Goal: Task Accomplishment & Management: Use online tool/utility

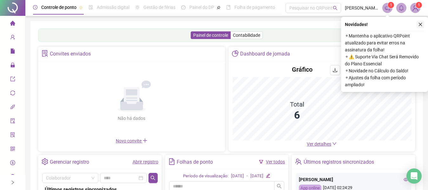
click at [419, 25] on icon "close" at bounding box center [420, 24] width 4 height 4
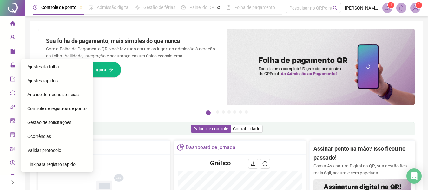
click at [52, 123] on span "Gestão de solicitações" at bounding box center [49, 122] width 44 height 5
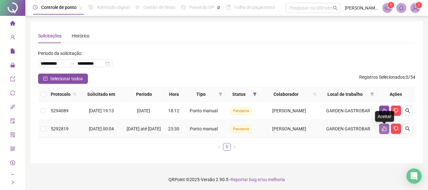
click at [380, 130] on button "button" at bounding box center [384, 129] width 10 height 10
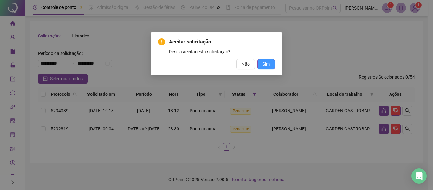
click at [273, 65] on button "Sim" at bounding box center [265, 64] width 17 height 10
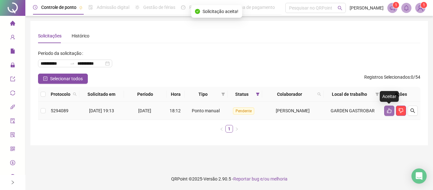
click at [388, 111] on icon "like" at bounding box center [389, 110] width 5 height 5
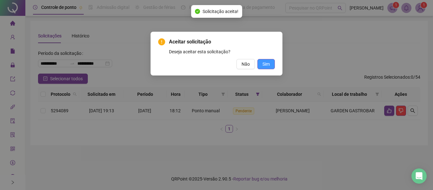
click at [269, 62] on span "Sim" at bounding box center [266, 64] width 7 height 7
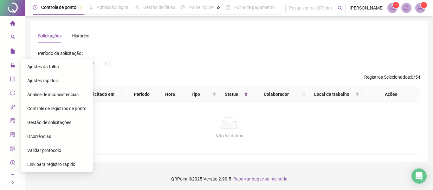
click at [37, 67] on span "Ajustes da folha" at bounding box center [43, 66] width 32 height 5
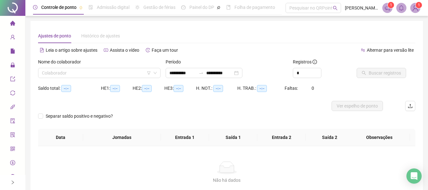
type input "**********"
click at [80, 71] on input "search" at bounding box center [96, 73] width 109 height 10
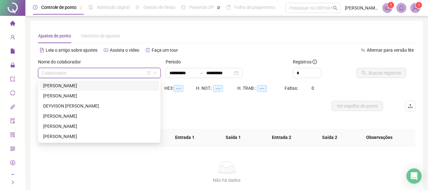
click at [79, 84] on div "ANDESON SANTANA PEREIRA" at bounding box center [99, 85] width 112 height 7
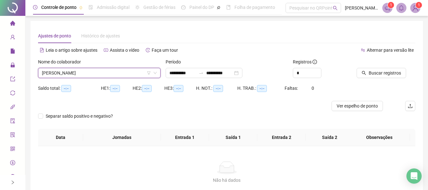
click at [302, 78] on div "Registros *" at bounding box center [322, 70] width 64 height 25
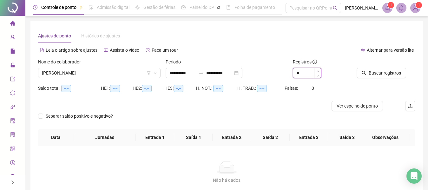
click at [318, 72] on span "Increase Value" at bounding box center [317, 71] width 7 height 6
type input "*"
click at [318, 72] on span "Increase Value" at bounding box center [317, 71] width 7 height 6
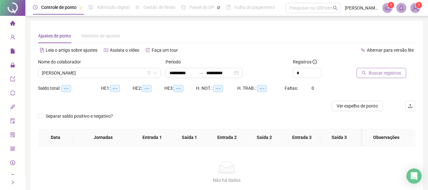
click at [370, 73] on span "Buscar registros" at bounding box center [384, 72] width 32 height 7
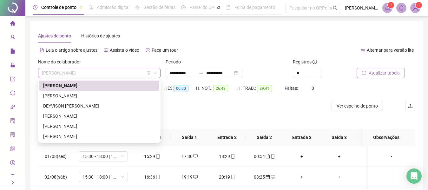
click at [124, 75] on span "ANDESON SANTANA PEREIRA" at bounding box center [99, 73] width 115 height 10
click at [80, 99] on div "ATILA IVO RIBEIRO" at bounding box center [99, 95] width 112 height 7
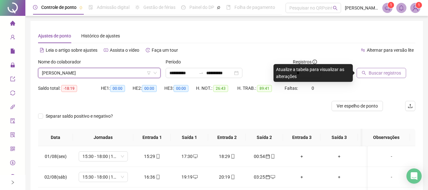
click at [374, 75] on span "Buscar registros" at bounding box center [384, 72] width 32 height 7
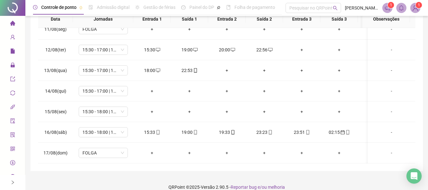
scroll to position [220, 0]
click at [156, 130] on icon "mobile" at bounding box center [158, 132] width 4 height 4
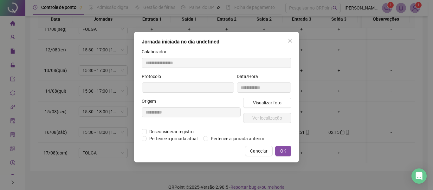
type input "**********"
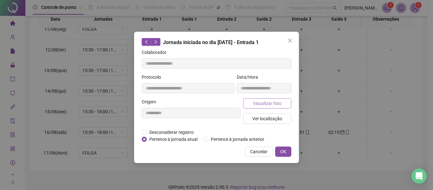
click at [268, 105] on span "Visualizar foto" at bounding box center [267, 103] width 29 height 7
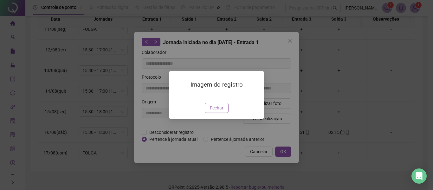
click at [217, 111] on span "Fechar" at bounding box center [217, 107] width 14 height 7
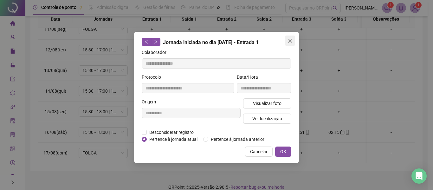
click at [290, 43] on button "Close" at bounding box center [290, 41] width 10 height 10
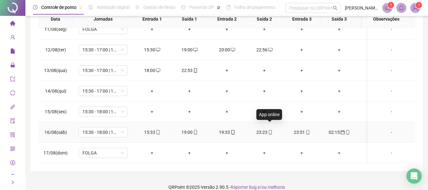
click at [270, 130] on icon "mobile" at bounding box center [270, 132] width 4 height 4
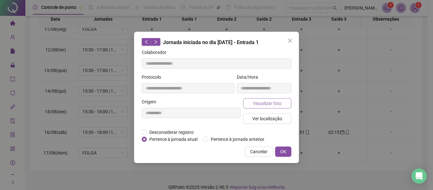
click at [270, 100] on span "Visualizar foto" at bounding box center [267, 103] width 29 height 7
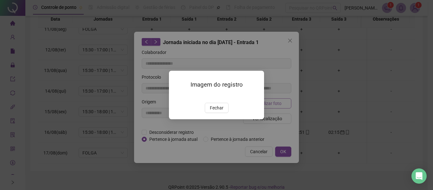
type input "**********"
click at [214, 111] on span "Fechar" at bounding box center [217, 107] width 14 height 7
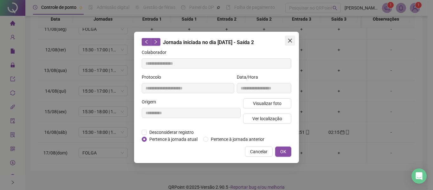
click at [290, 42] on icon "close" at bounding box center [290, 40] width 5 height 5
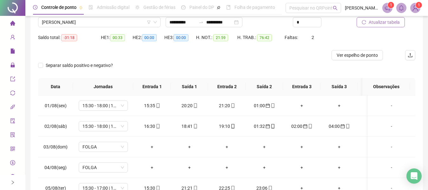
scroll to position [0, 0]
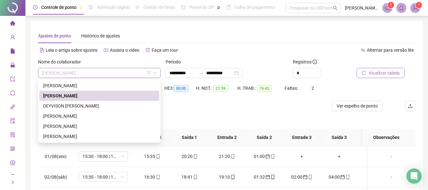
click at [97, 72] on span "ATILA IVO RIBEIRO" at bounding box center [99, 73] width 115 height 10
click at [88, 104] on div "DEYVISON CARLOS FRANCA DA SILVA" at bounding box center [99, 105] width 112 height 7
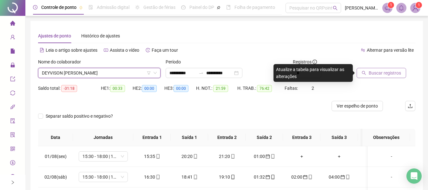
click at [374, 74] on span "Buscar registros" at bounding box center [384, 72] width 32 height 7
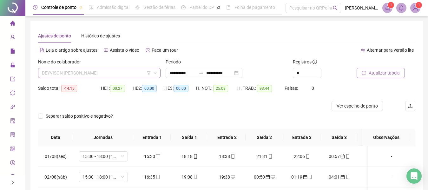
click at [133, 74] on span "DEYVISON CARLOS FRANCA DA SILVA" at bounding box center [99, 73] width 115 height 10
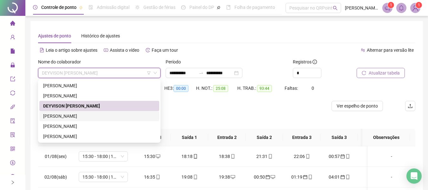
click at [99, 117] on div "ENZO LOHAN PINHEIRO MACEDO MOTA" at bounding box center [99, 116] width 112 height 7
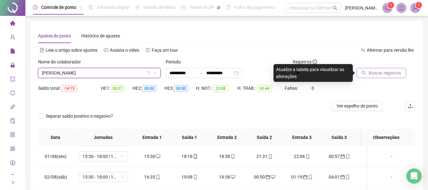
click at [374, 72] on span "Buscar registros" at bounding box center [384, 72] width 32 height 7
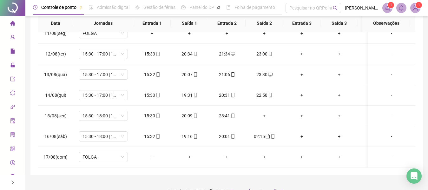
scroll to position [220, 0]
click at [264, 112] on div "+" at bounding box center [264, 115] width 27 height 7
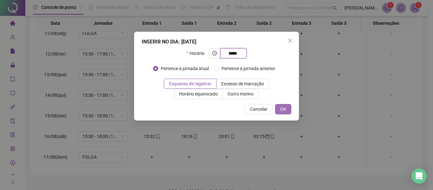
type input "*****"
click at [278, 110] on button "OK" at bounding box center [283, 109] width 16 height 10
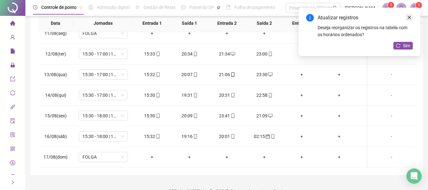
click at [410, 18] on icon "close" at bounding box center [409, 17] width 4 height 4
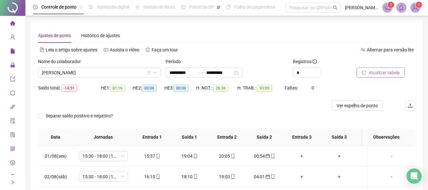
scroll to position [0, 0]
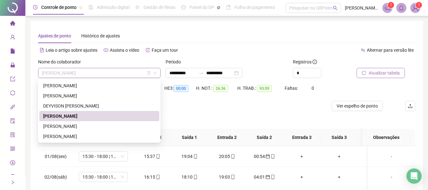
click at [135, 74] on span "ENZO LOHAN PINHEIRO MACEDO MOTA" at bounding box center [99, 73] width 115 height 10
click at [99, 127] on div "JONNATHAN KLEITON HERMINIO DA SILVA" at bounding box center [99, 126] width 112 height 7
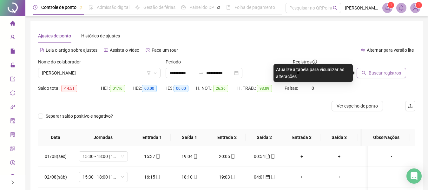
click at [387, 71] on span "Buscar registros" at bounding box center [384, 72] width 32 height 7
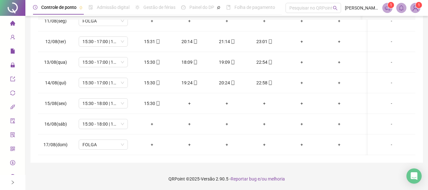
scroll to position [220, 0]
click at [158, 101] on span at bounding box center [157, 103] width 5 height 5
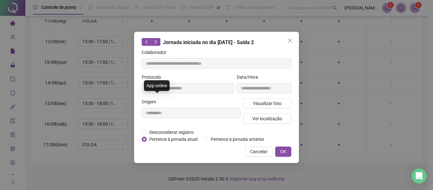
type input "**********"
click at [266, 104] on span "Visualizar foto" at bounding box center [267, 103] width 29 height 7
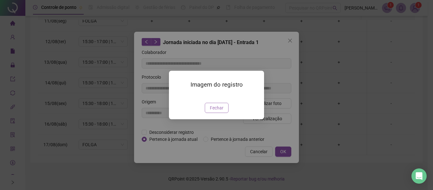
click at [213, 111] on span "Fechar" at bounding box center [217, 107] width 14 height 7
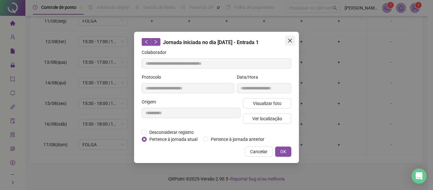
click at [290, 43] on button "Close" at bounding box center [290, 41] width 10 height 10
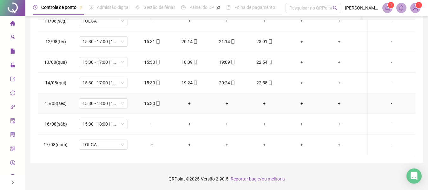
click at [189, 100] on div "+" at bounding box center [189, 103] width 27 height 7
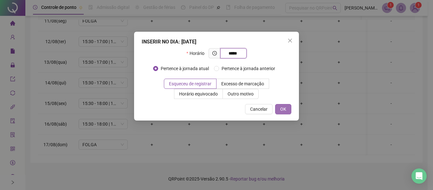
type input "*****"
click at [280, 110] on button "OK" at bounding box center [283, 109] width 16 height 10
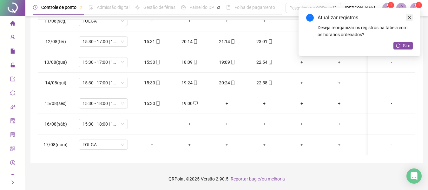
click at [408, 17] on icon "close" at bounding box center [409, 17] width 4 height 4
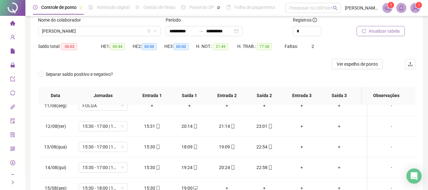
scroll to position [0, 0]
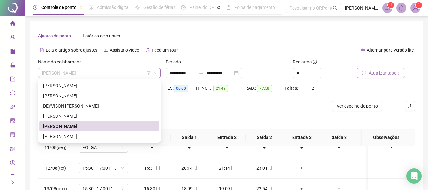
click at [141, 71] on span "JONNATHAN KLEITON HERMINIO DA SILVA" at bounding box center [99, 73] width 115 height 10
click at [95, 138] on div "RONALDO XAVIER DE LIRA JUNIOR" at bounding box center [99, 136] width 112 height 7
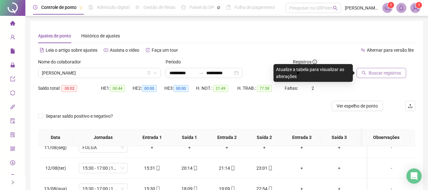
click at [367, 70] on button "Buscar registros" at bounding box center [380, 73] width 49 height 10
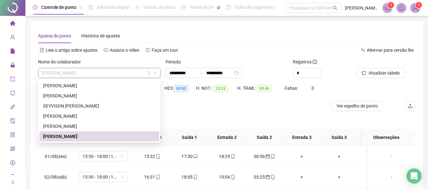
click at [123, 77] on span "RONALDO XAVIER DE LIRA JUNIOR" at bounding box center [99, 73] width 115 height 10
click at [89, 85] on div "ANDESON SANTANA PEREIRA" at bounding box center [99, 85] width 112 height 7
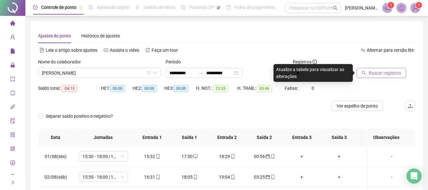
click at [372, 73] on span "Buscar registros" at bounding box center [384, 72] width 32 height 7
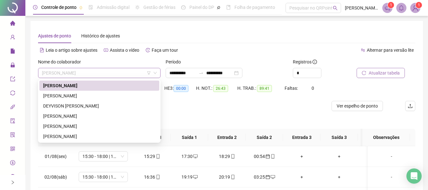
click at [123, 75] on span "ANDESON SANTANA PEREIRA" at bounding box center [99, 73] width 115 height 10
click at [87, 136] on div "RONALDO XAVIER DE LIRA JUNIOR" at bounding box center [99, 136] width 112 height 7
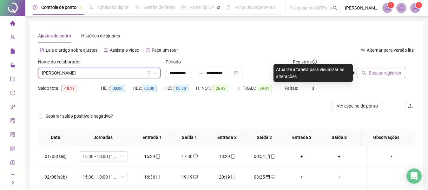
click at [366, 72] on icon "search" at bounding box center [363, 73] width 4 height 4
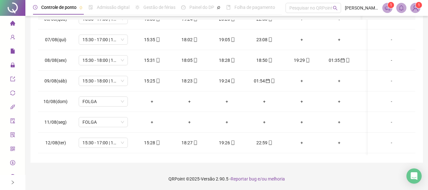
scroll to position [220, 0]
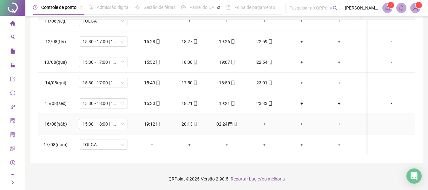
click at [265, 120] on div "+" at bounding box center [264, 123] width 27 height 7
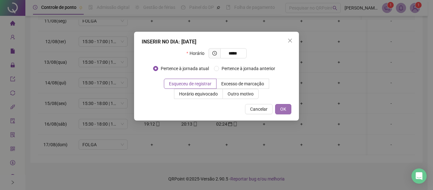
type input "*****"
click at [282, 111] on span "OK" at bounding box center [283, 109] width 6 height 7
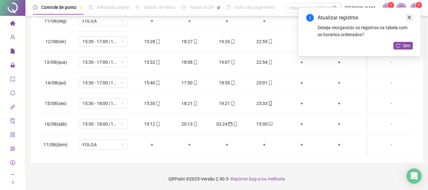
click at [408, 18] on icon "close" at bounding box center [408, 17] width 3 height 3
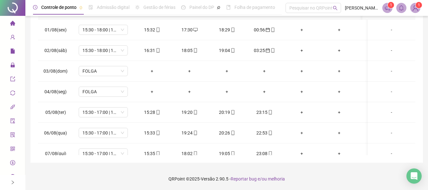
scroll to position [0, 0]
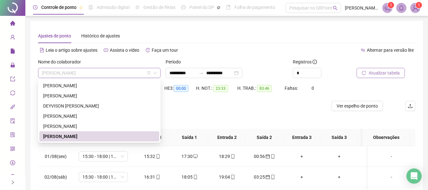
click at [138, 73] on span "RONALDO XAVIER DE LIRA JUNIOR" at bounding box center [99, 73] width 115 height 10
click at [84, 99] on div "ATILA IVO RIBEIRO" at bounding box center [99, 95] width 112 height 7
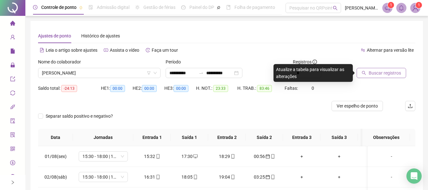
click at [368, 70] on button "Buscar registros" at bounding box center [380, 73] width 49 height 10
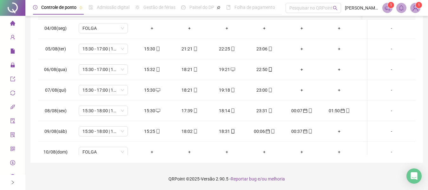
scroll to position [76, 0]
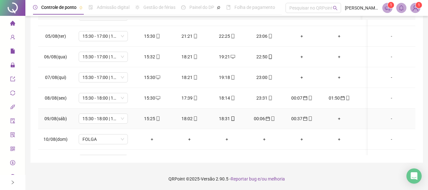
click at [337, 119] on div "+" at bounding box center [338, 118] width 27 height 7
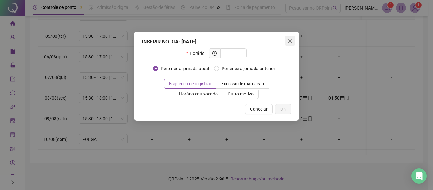
click at [290, 38] on icon "close" at bounding box center [290, 40] width 5 height 5
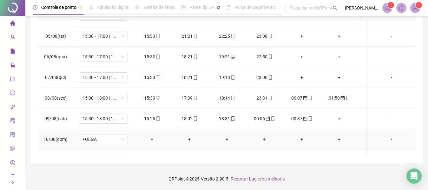
click at [153, 140] on div "+" at bounding box center [151, 139] width 27 height 7
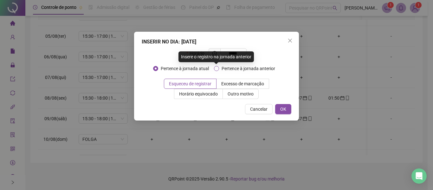
type input "*****"
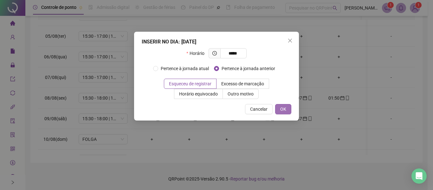
click at [283, 109] on span "OK" at bounding box center [283, 109] width 6 height 7
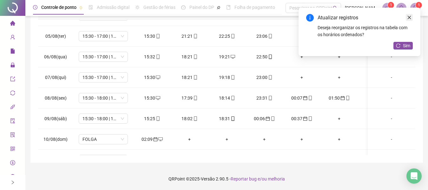
click at [410, 14] on link "Close" at bounding box center [409, 17] width 7 height 7
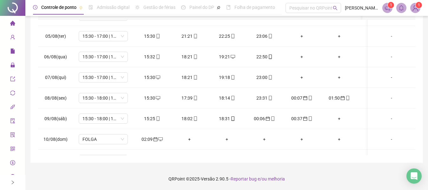
scroll to position [0, 0]
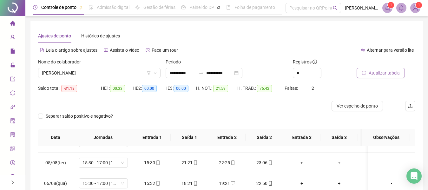
click at [390, 75] on span "Atualizar tabela" at bounding box center [383, 72] width 31 height 7
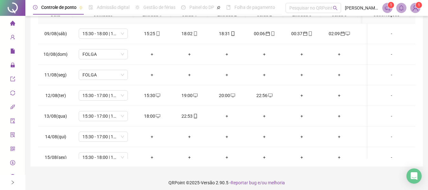
scroll to position [178, 0]
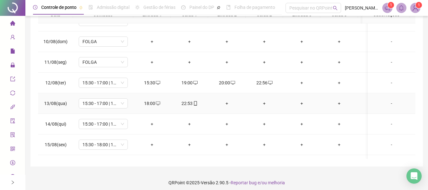
click at [226, 100] on div "+" at bounding box center [226, 103] width 27 height 7
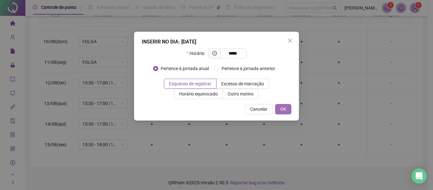
type input "*****"
click at [284, 108] on span "OK" at bounding box center [283, 109] width 6 height 7
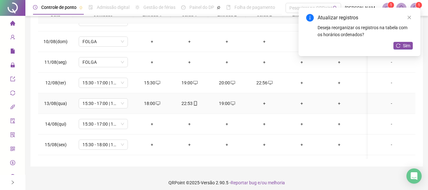
click at [265, 103] on div "+" at bounding box center [264, 103] width 27 height 7
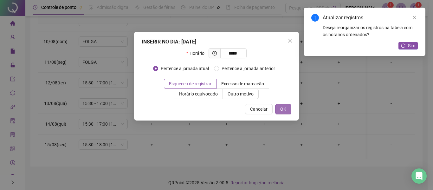
type input "*****"
click at [283, 111] on span "OK" at bounding box center [283, 109] width 6 height 7
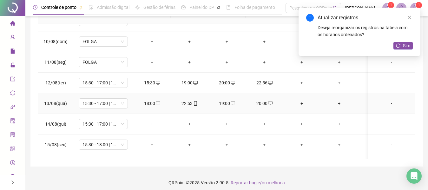
click at [352, 101] on div "+" at bounding box center [338, 103] width 27 height 7
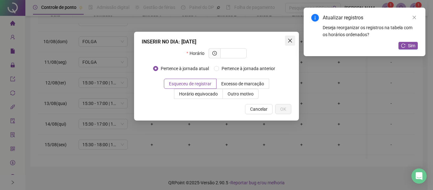
click at [292, 39] on icon "close" at bounding box center [290, 40] width 5 height 5
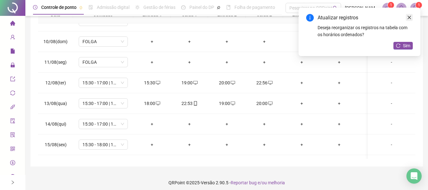
click at [407, 18] on icon "close" at bounding box center [409, 17] width 4 height 4
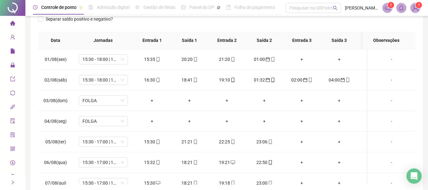
scroll to position [127, 0]
